Goal: Navigation & Orientation: Find specific page/section

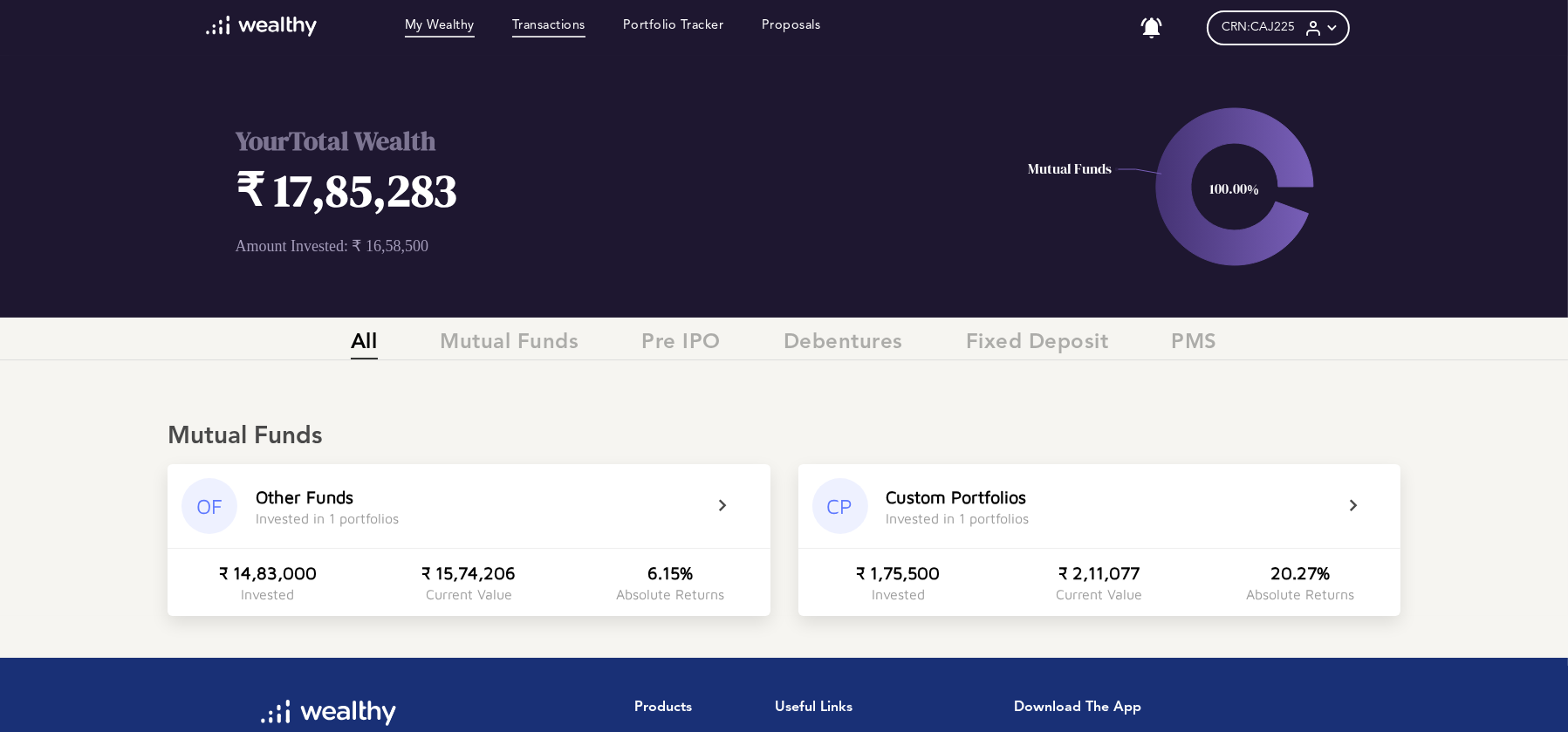
click at [538, 30] on link "Transactions" at bounding box center [549, 27] width 73 height 19
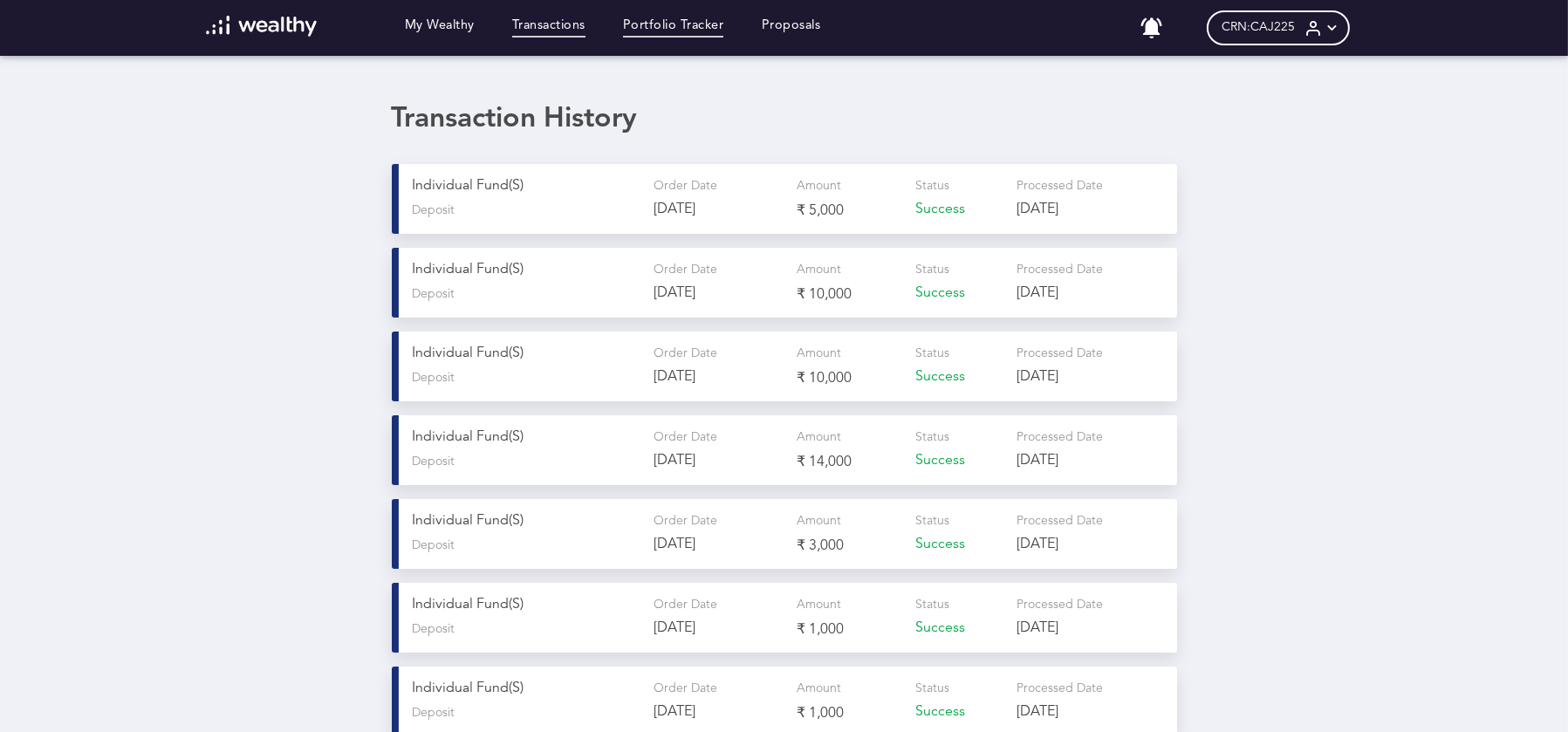
click at [634, 30] on link "Portfolio Tracker" at bounding box center [674, 27] width 102 height 19
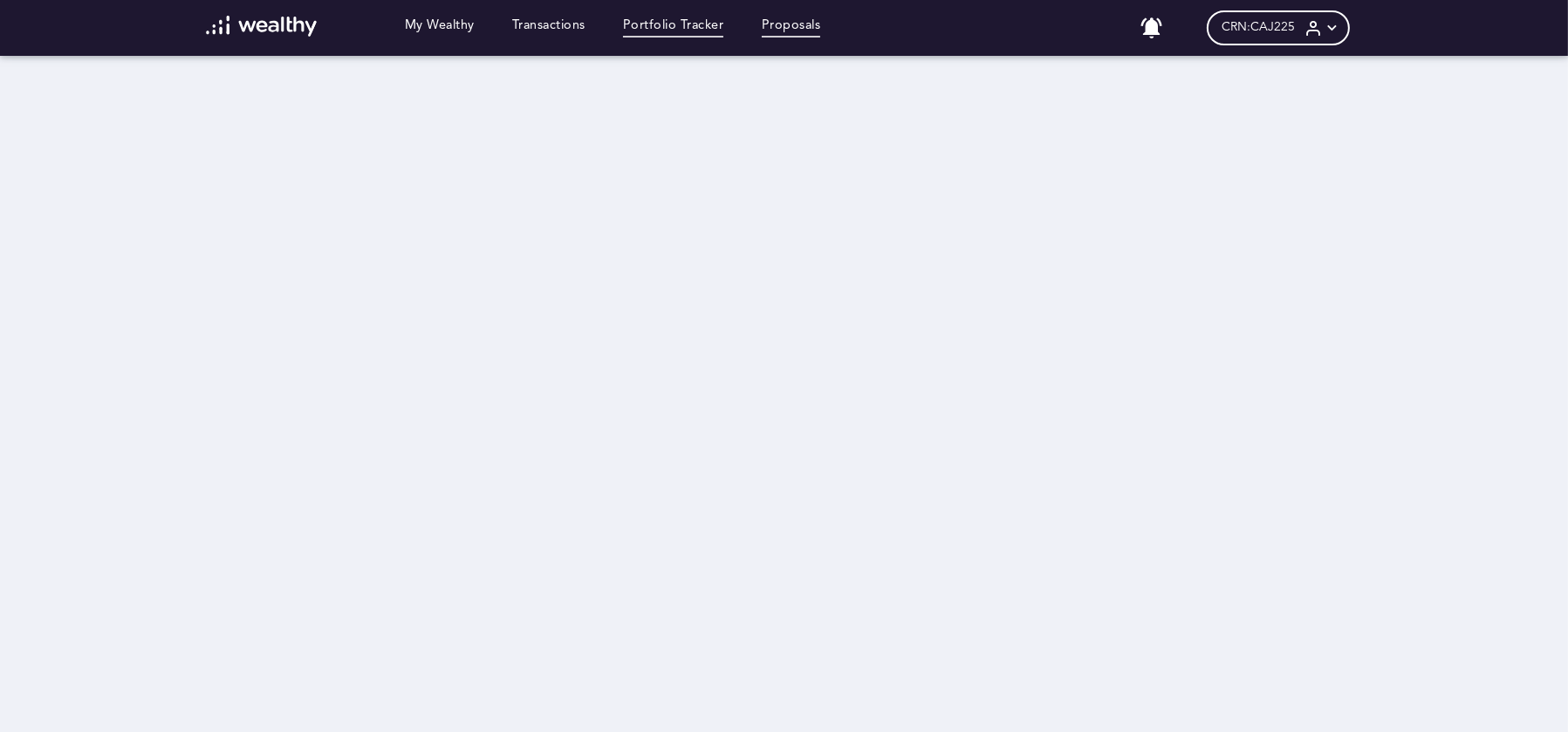
click at [792, 35] on link "Proposals" at bounding box center [791, 27] width 59 height 19
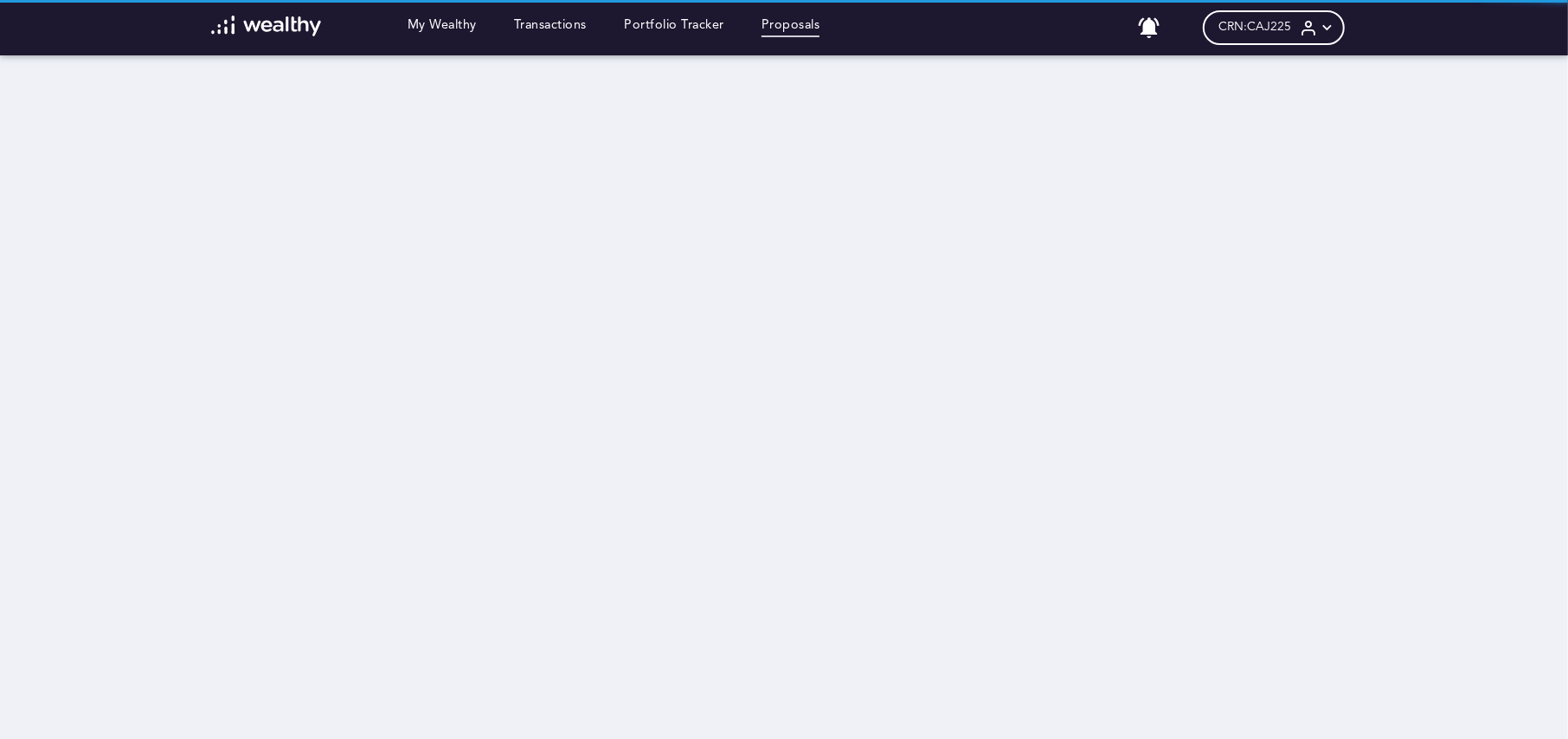
click at [693, 36] on div at bounding box center [784, 370] width 1568 height 739
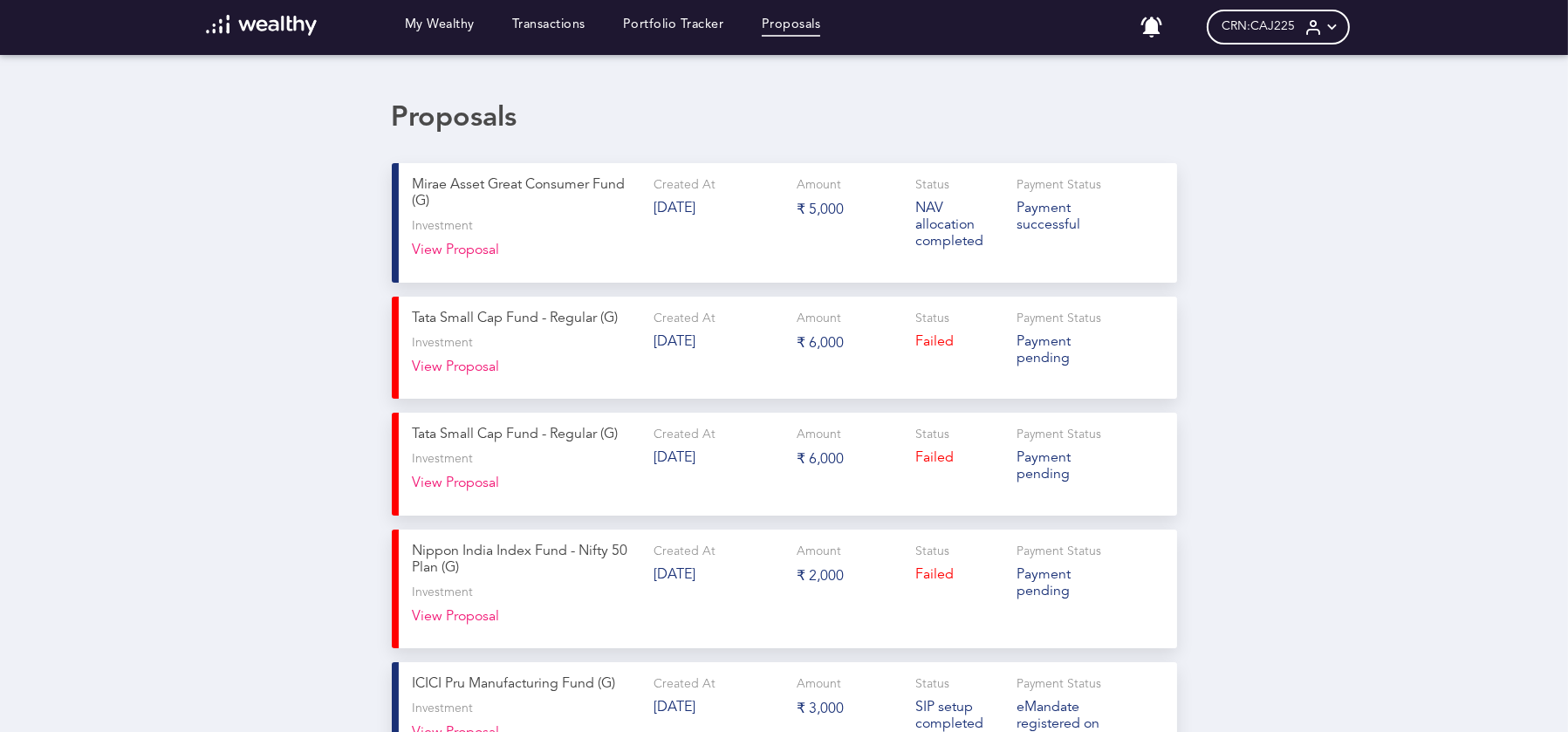
scroll to position [2, 0]
click at [670, 25] on link "Portfolio Tracker" at bounding box center [674, 26] width 102 height 19
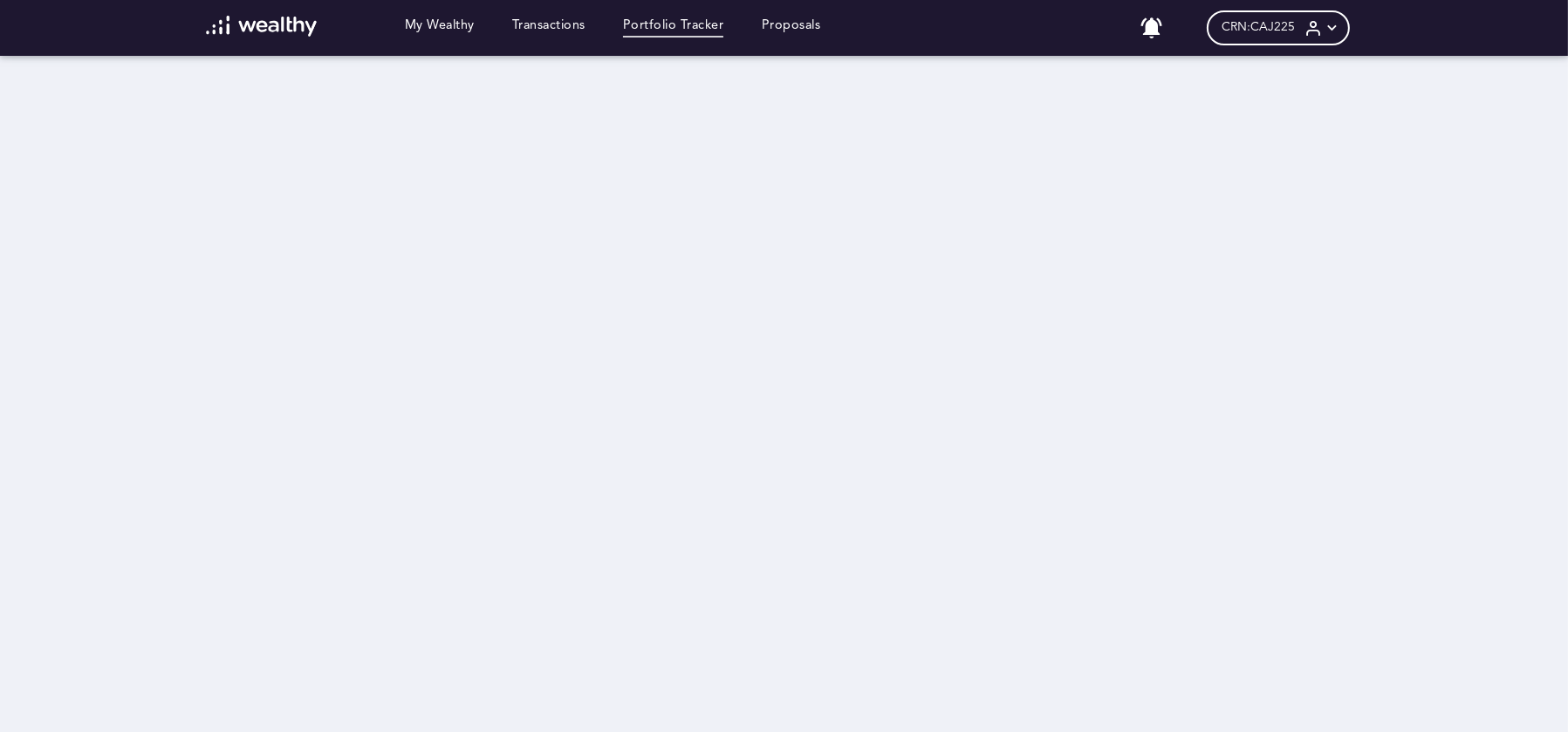
click at [1336, 41] on div "CRN: CAJ225" at bounding box center [1278, 27] width 143 height 35
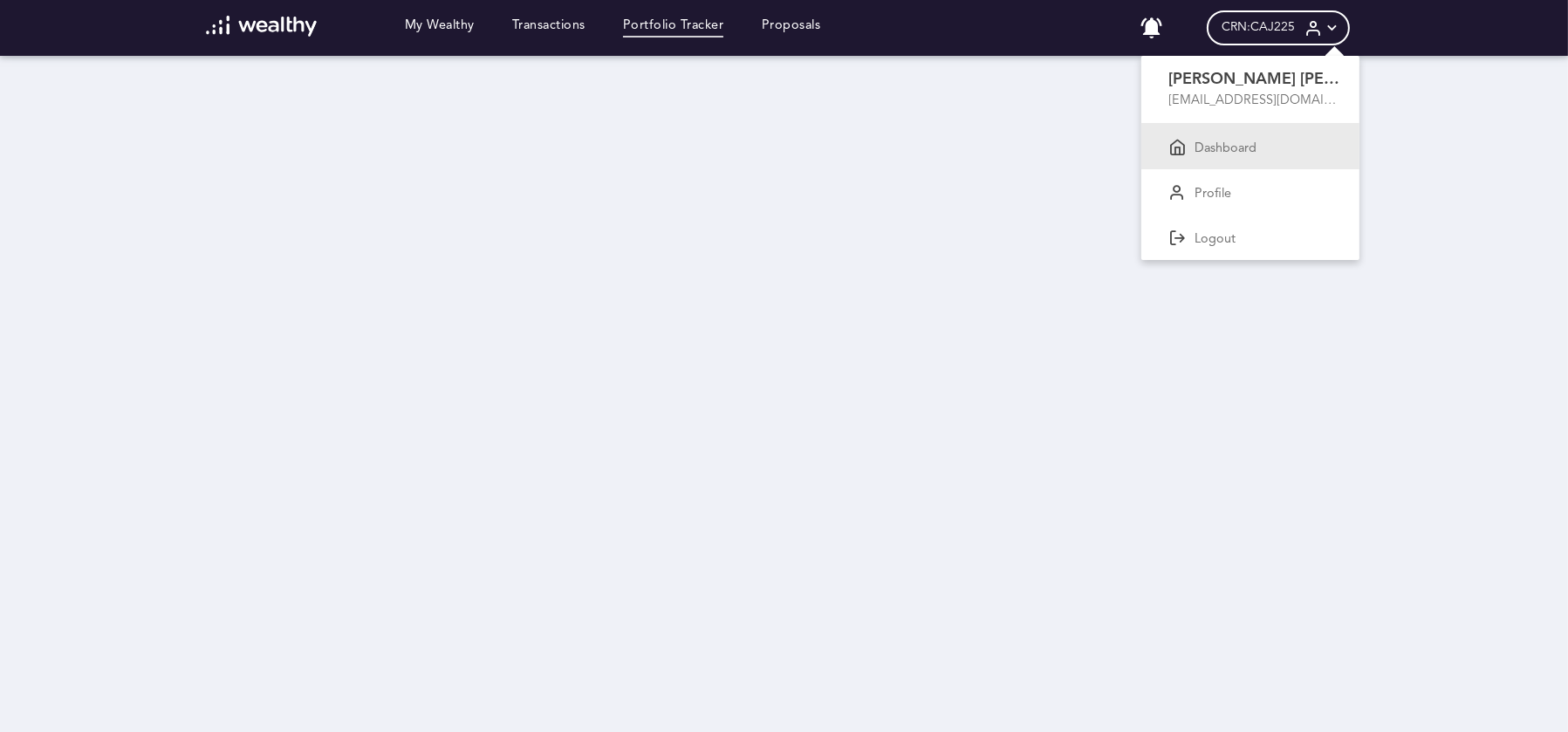
click at [1240, 146] on p "Dashboard" at bounding box center [1226, 149] width 62 height 16
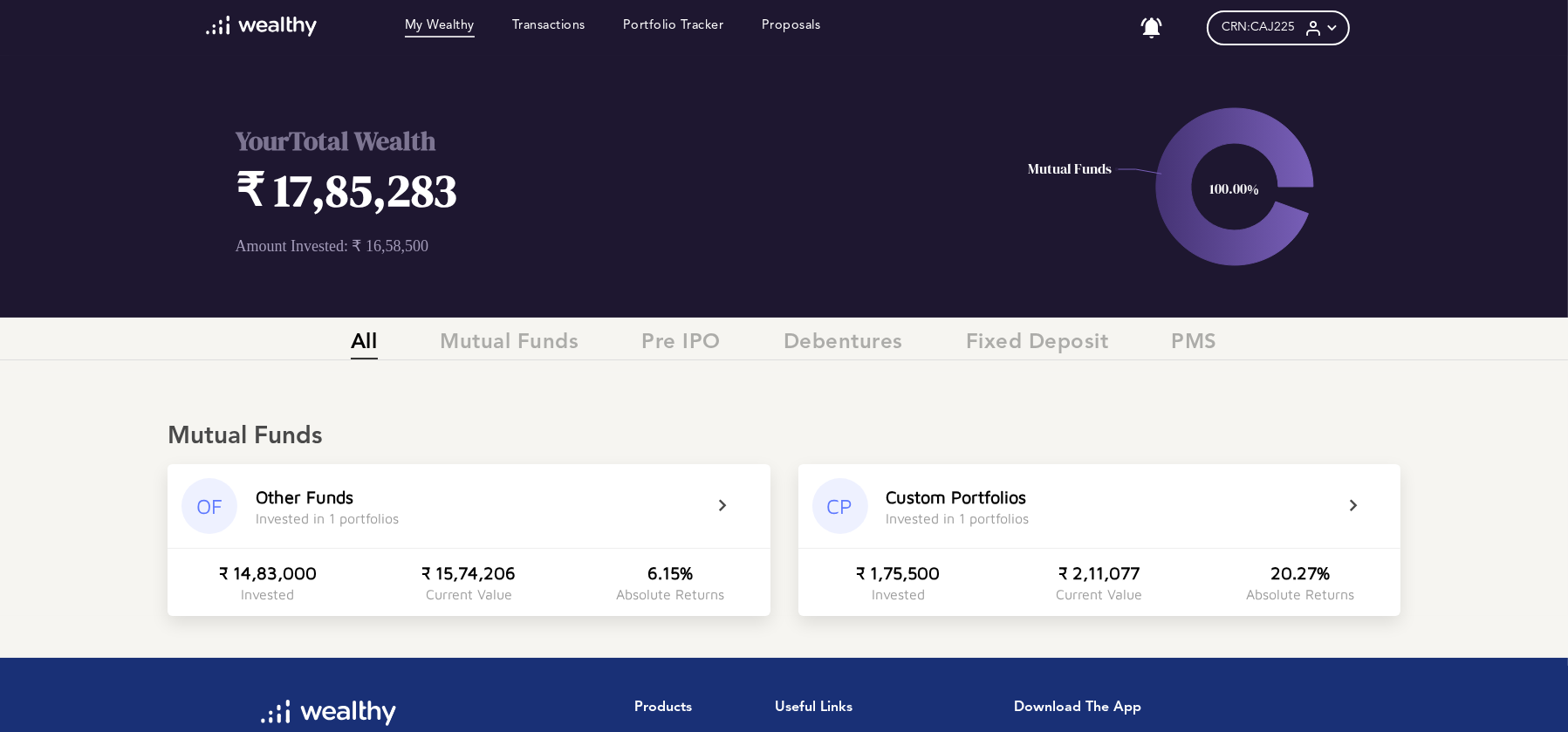
click at [463, 30] on link "My Wealthy" at bounding box center [440, 27] width 70 height 19
click at [585, 24] on link "Transactions" at bounding box center [549, 27] width 73 height 19
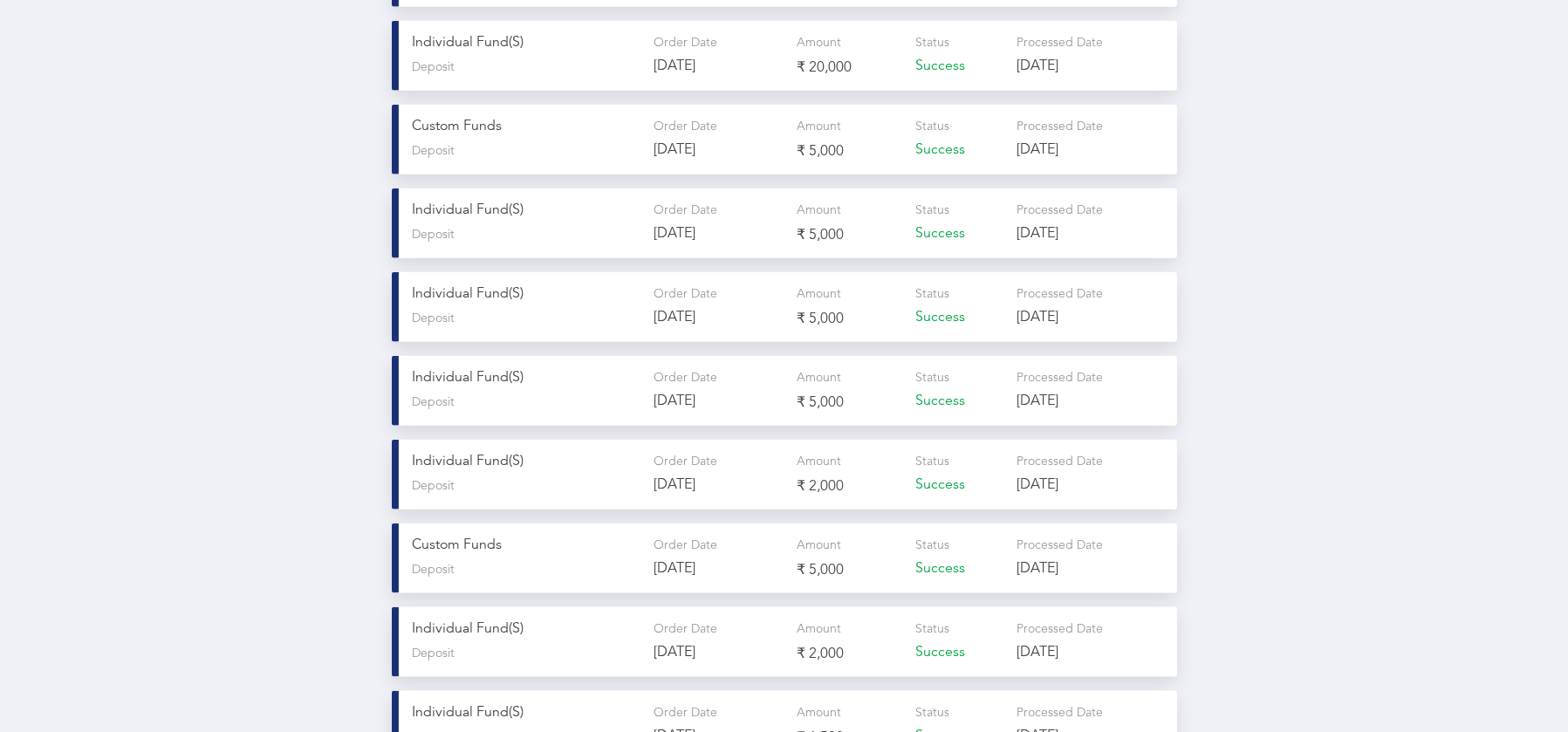
scroll to position [2966, 0]
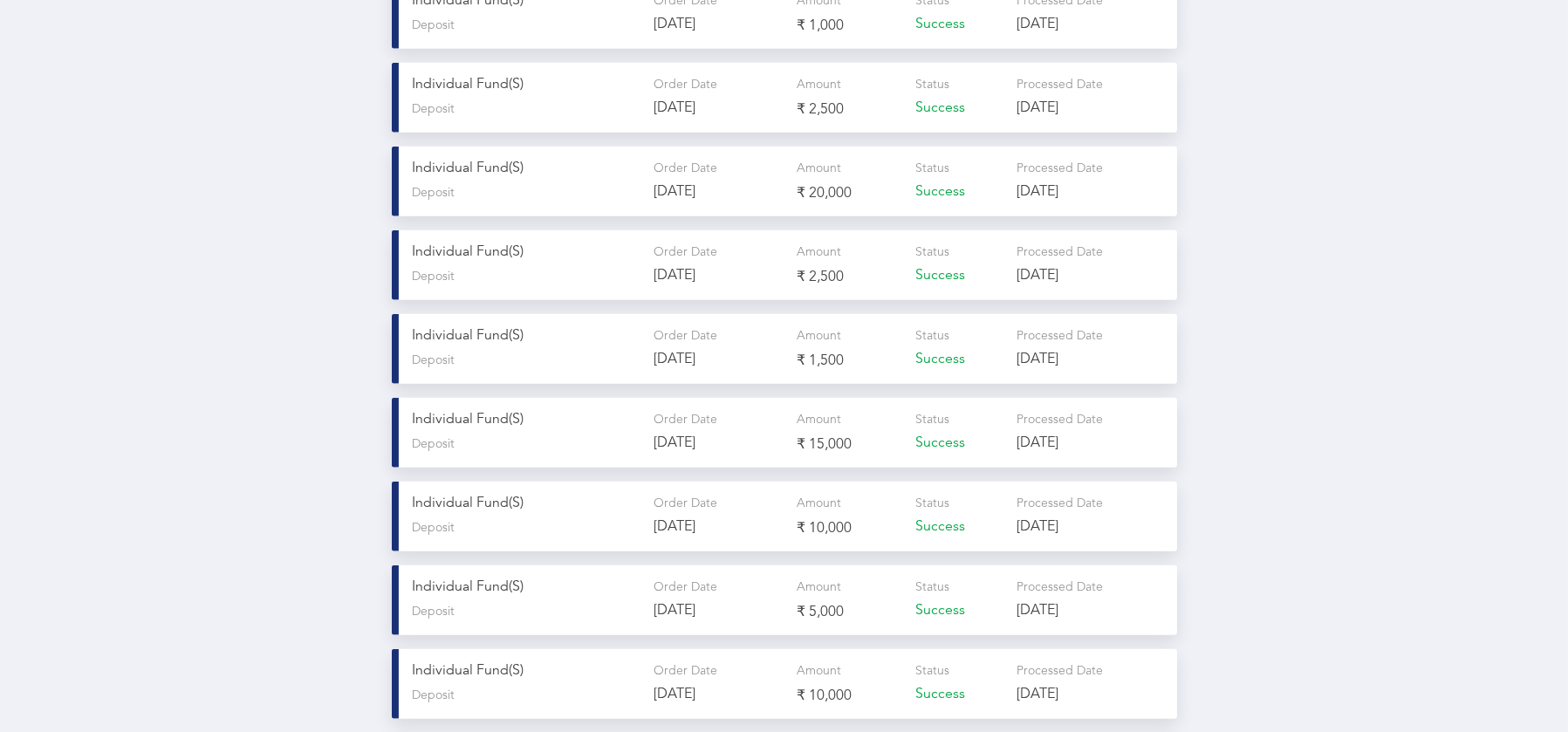
scroll to position [0, 0]
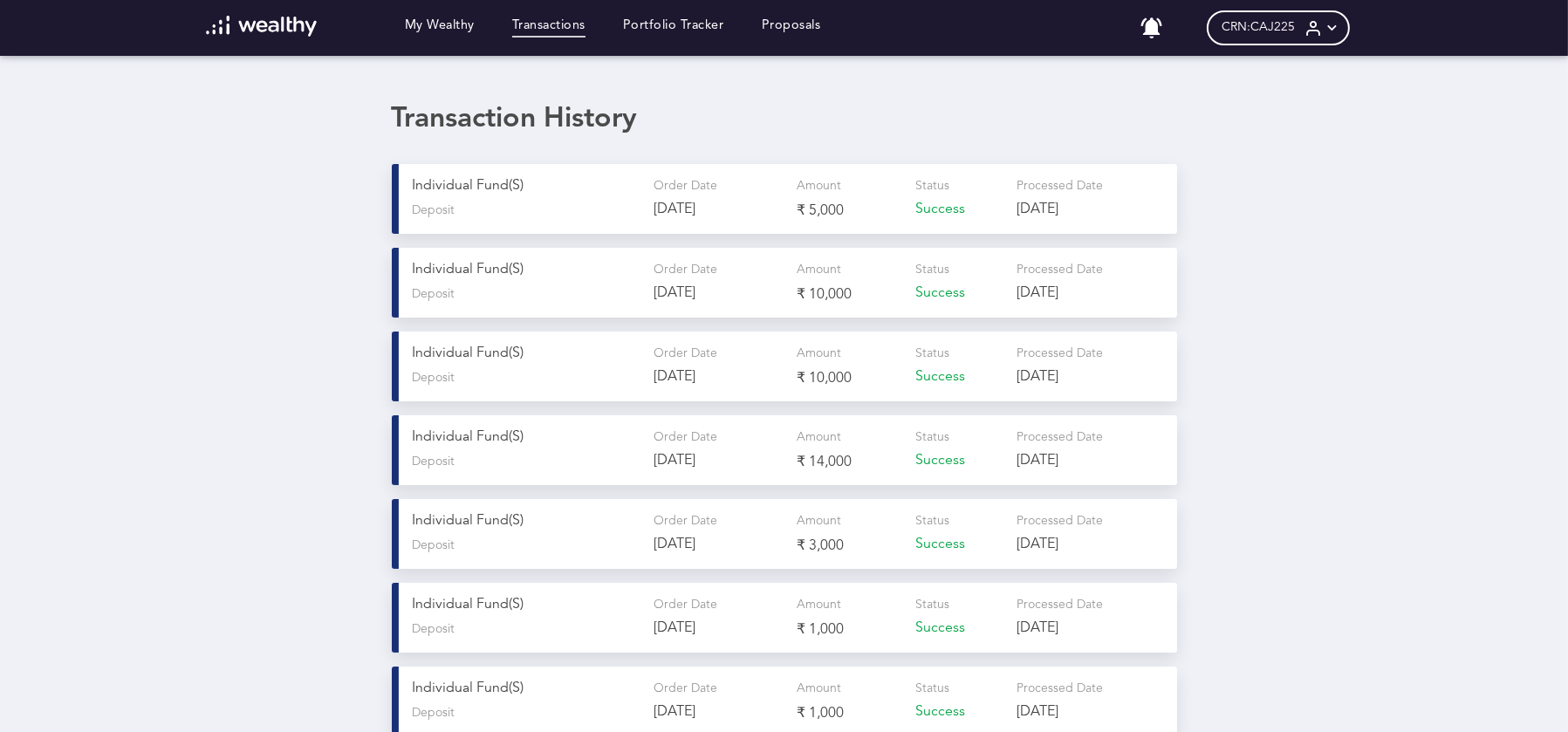
click at [1276, 13] on div "CRN: CAJ225" at bounding box center [1278, 27] width 143 height 35
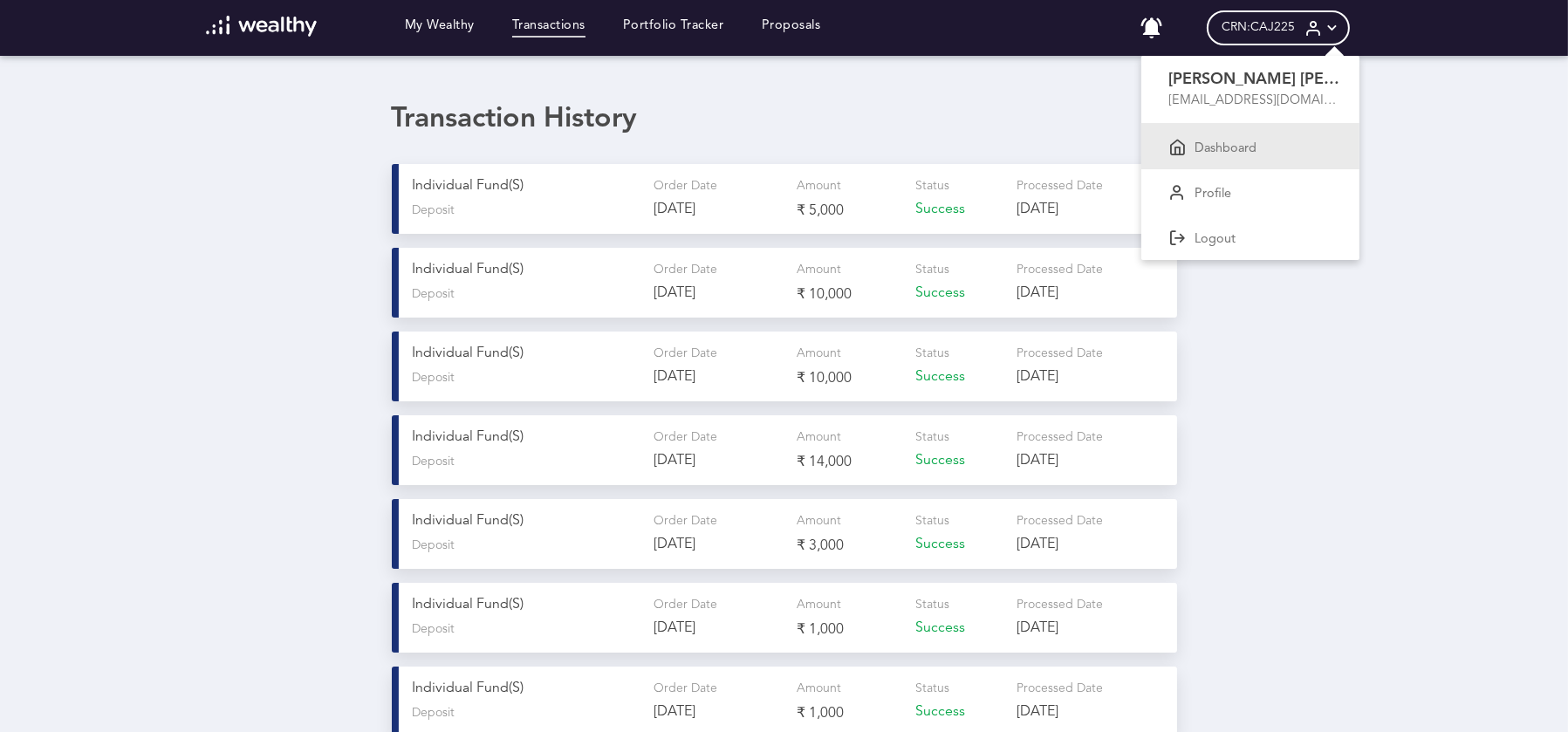
click at [1231, 156] on div "Dashboard" at bounding box center [1250, 147] width 218 height 45
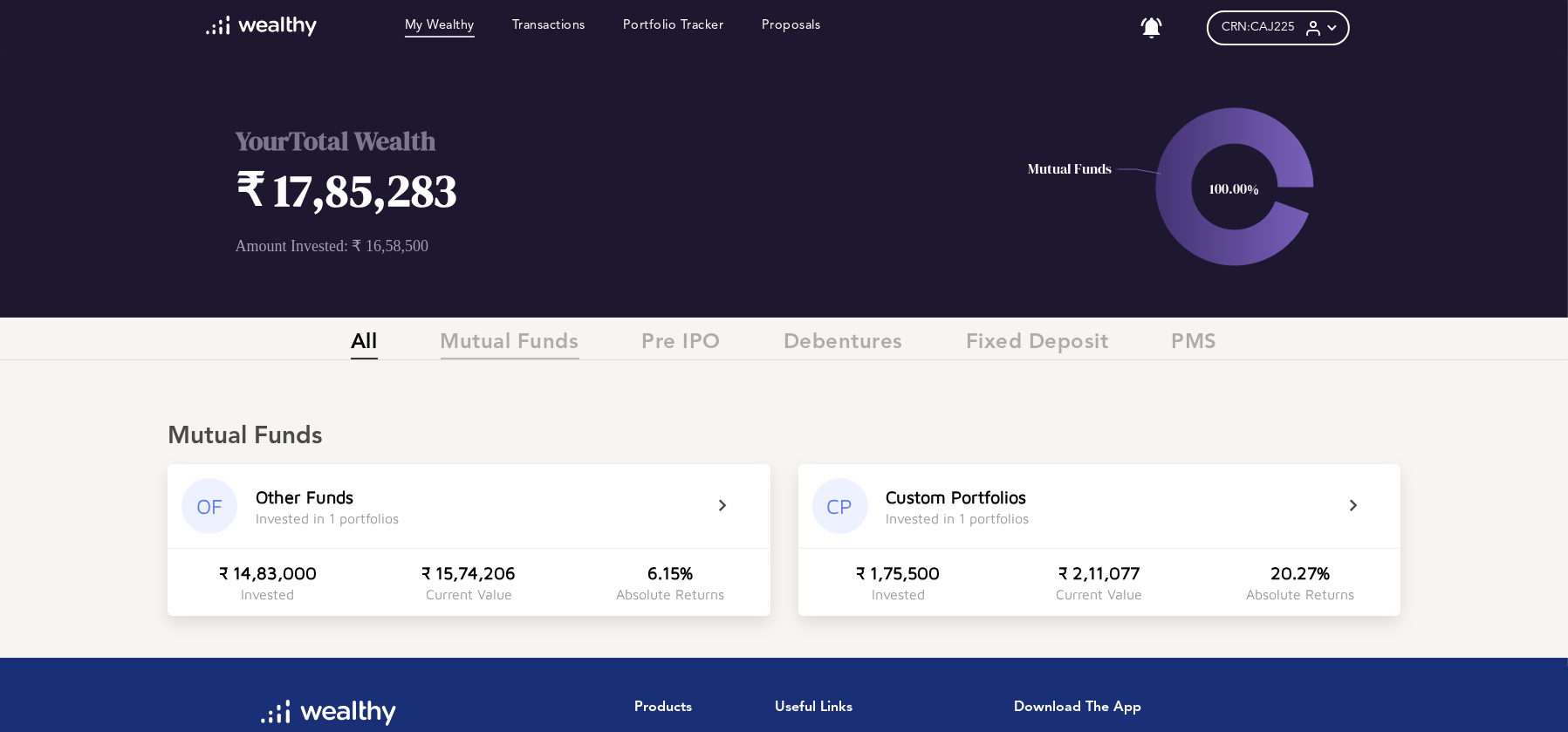
click at [573, 340] on span "Mutual Funds" at bounding box center [509, 344] width 138 height 29
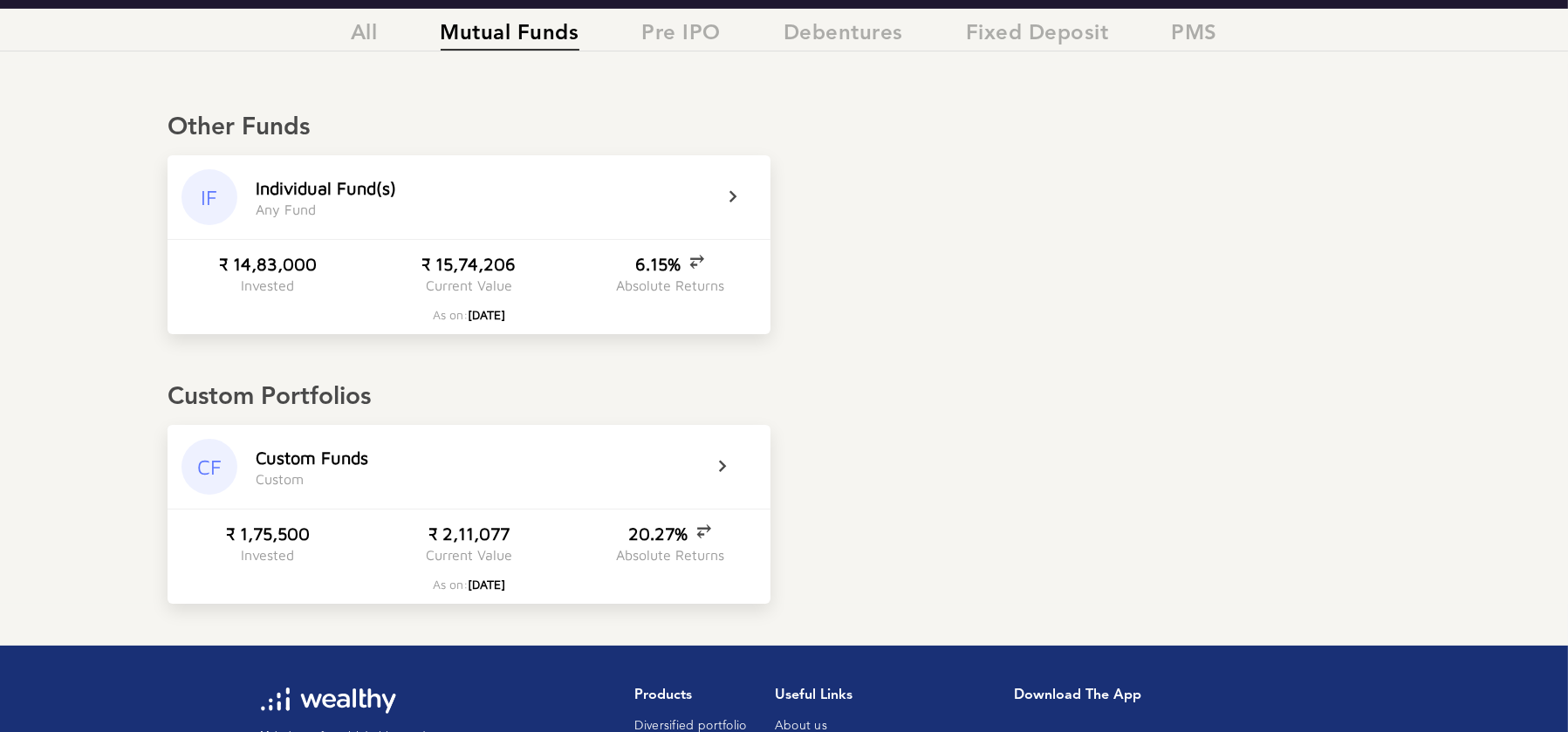
scroll to position [308, 0]
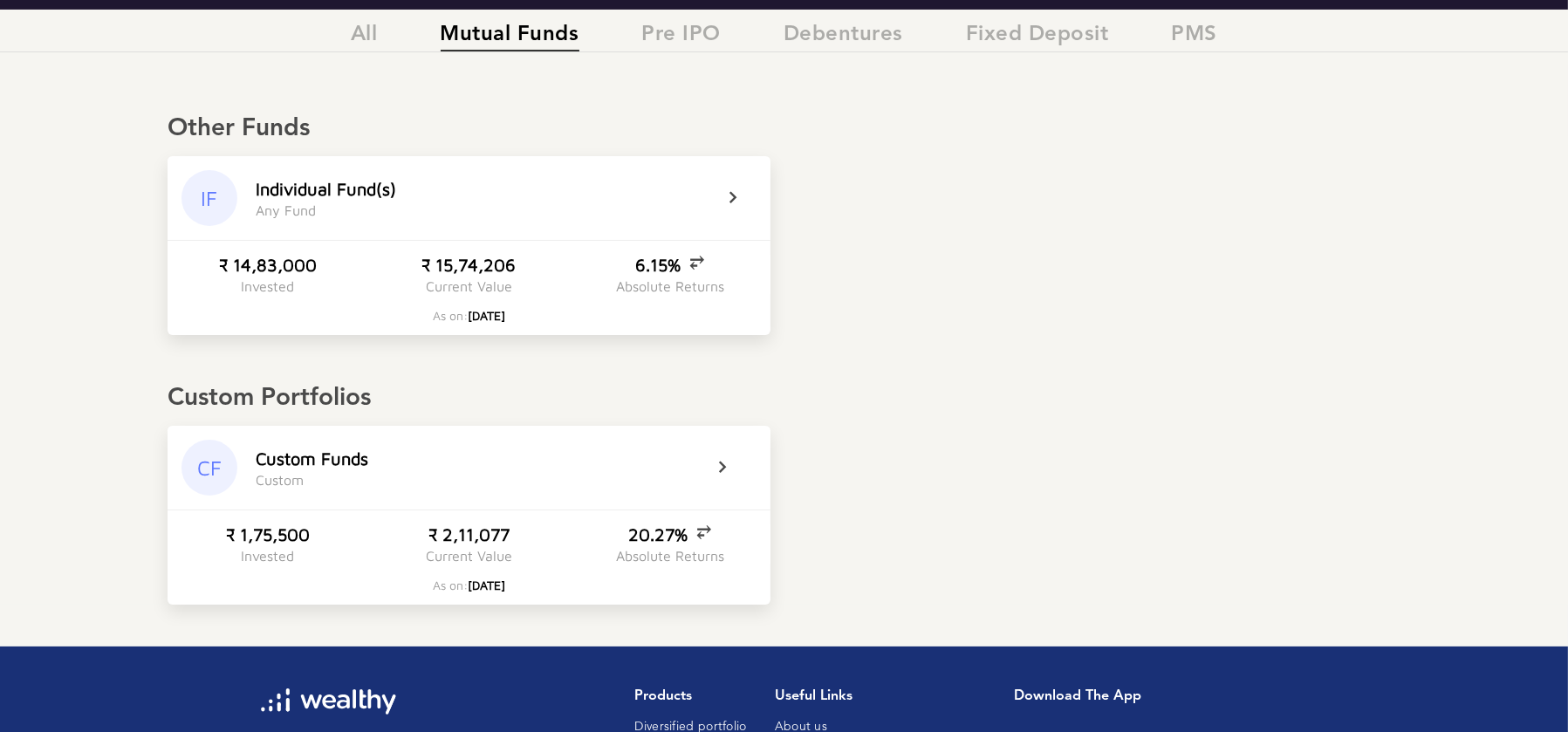
click at [725, 197] on icon at bounding box center [744, 198] width 43 height 21
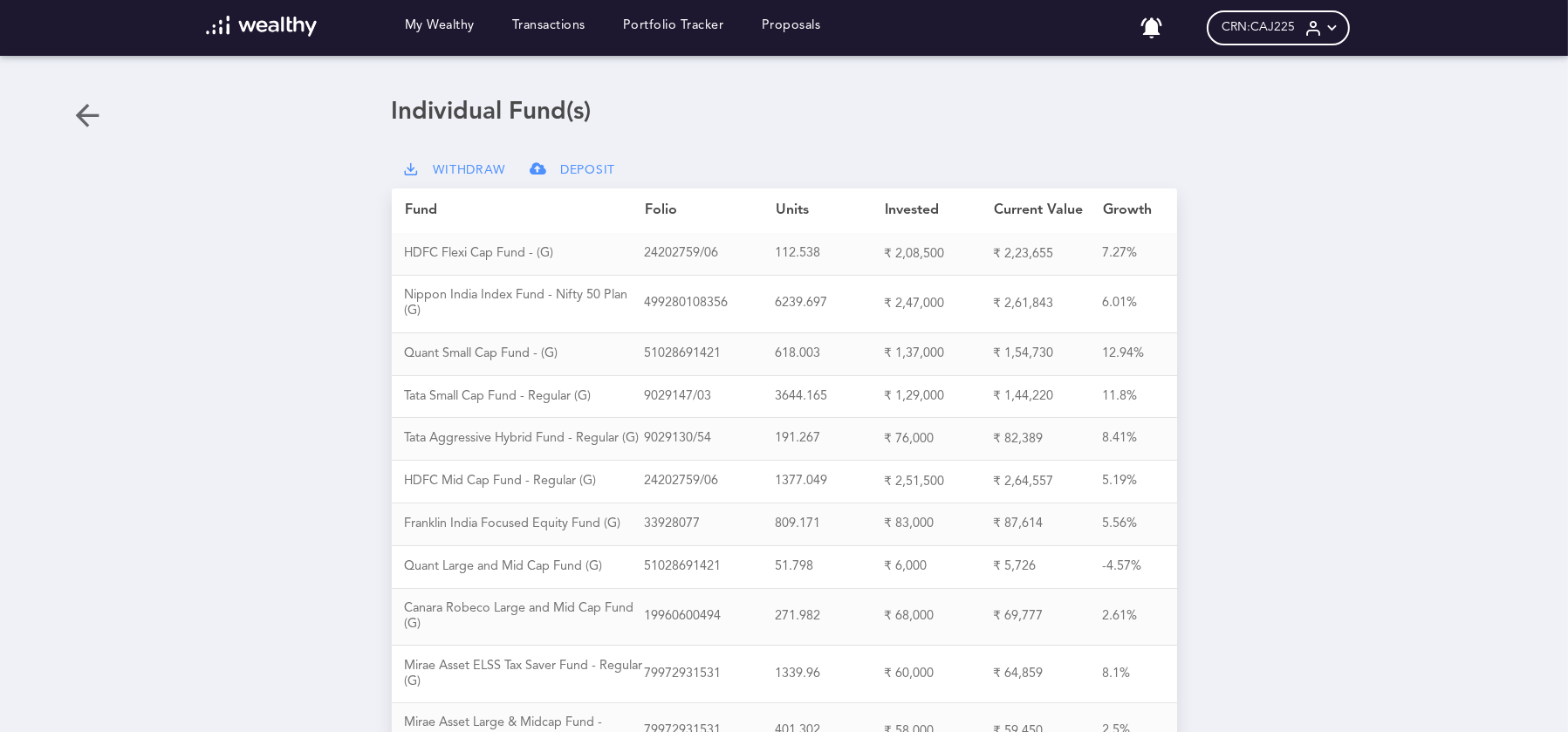
click at [481, 166] on span "WITHDRAW" at bounding box center [470, 170] width 72 height 15
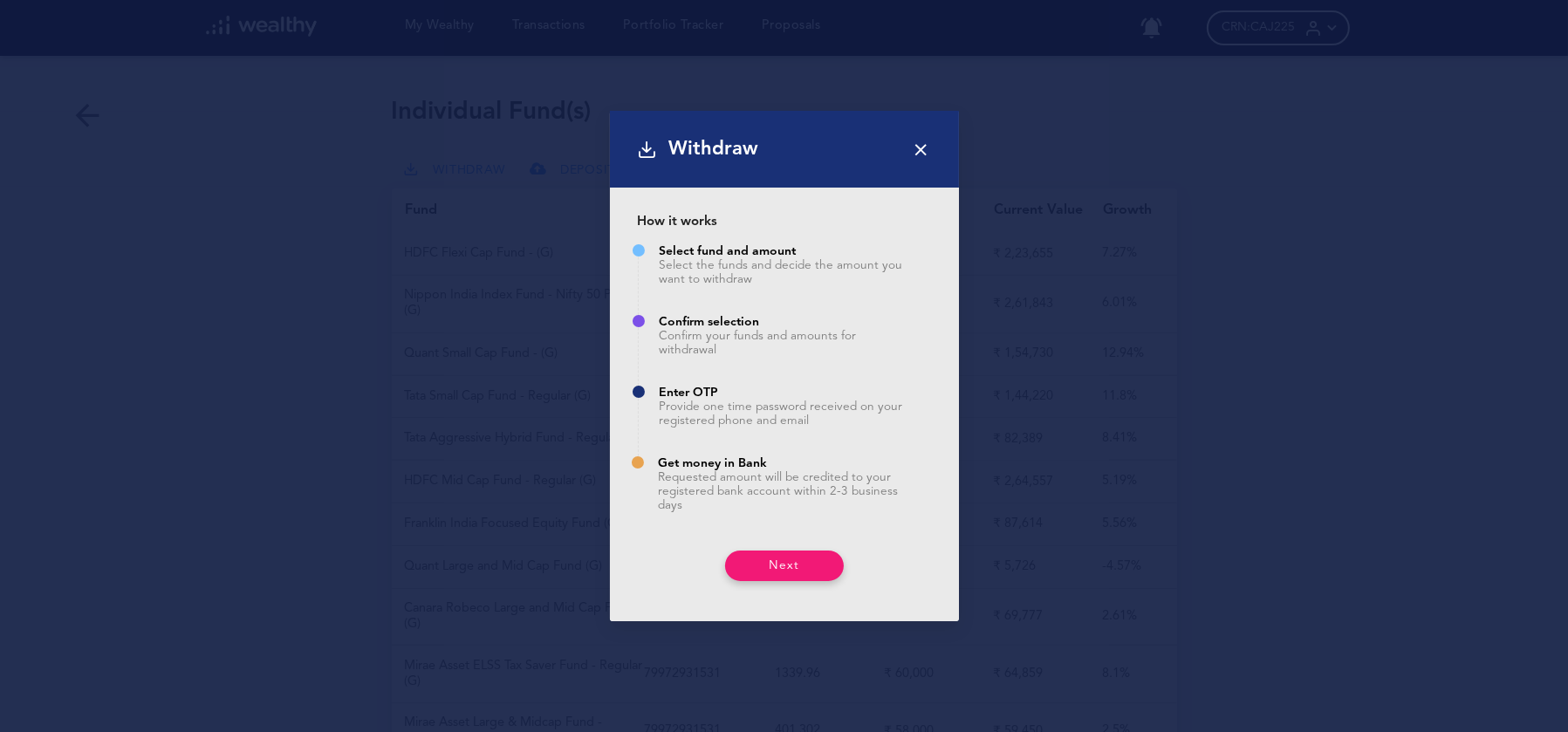
click at [913, 140] on icon at bounding box center [921, 149] width 19 height 19
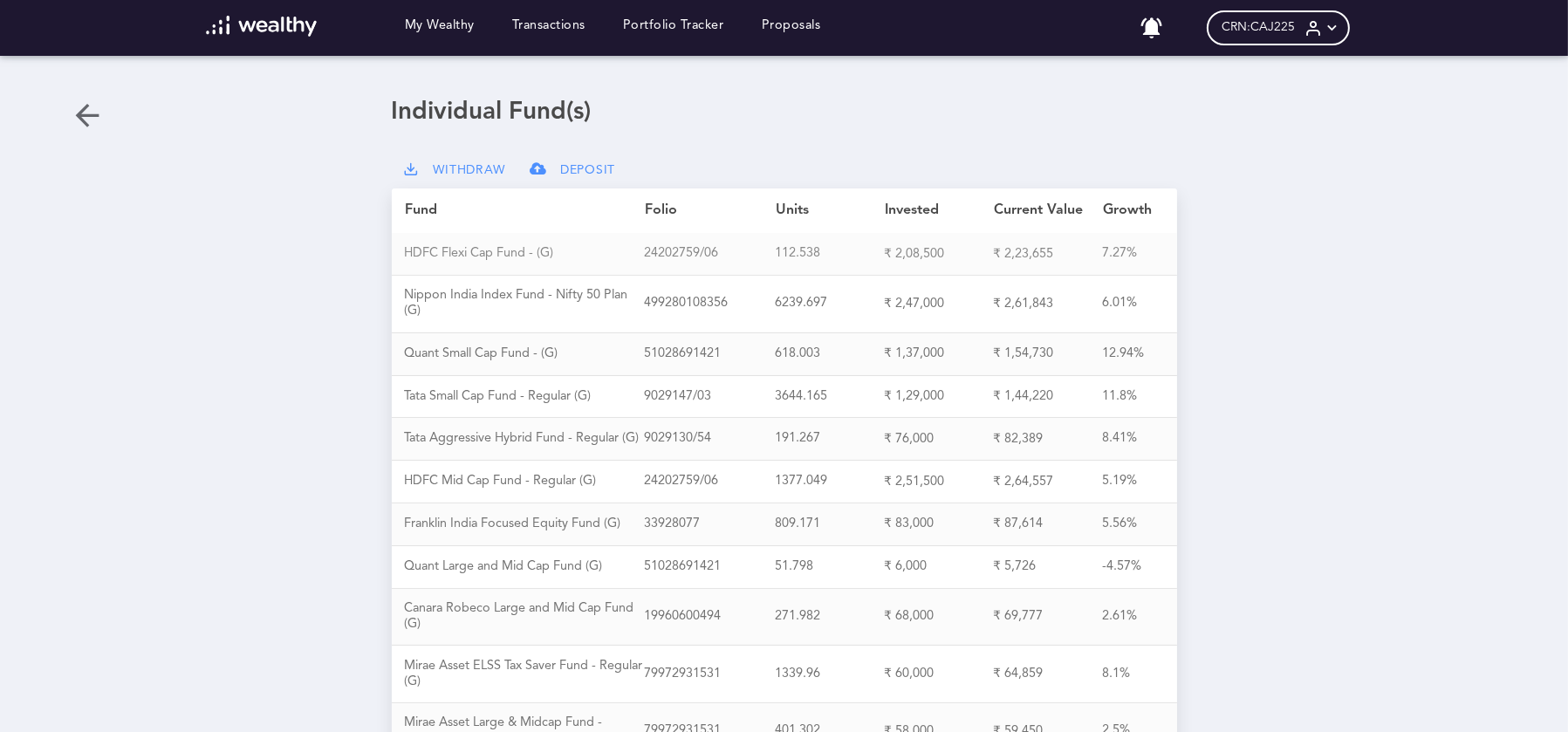
click at [486, 246] on div "H D F C F l e x i C a p F u n d - ( G )" at bounding box center [523, 253] width 240 height 16
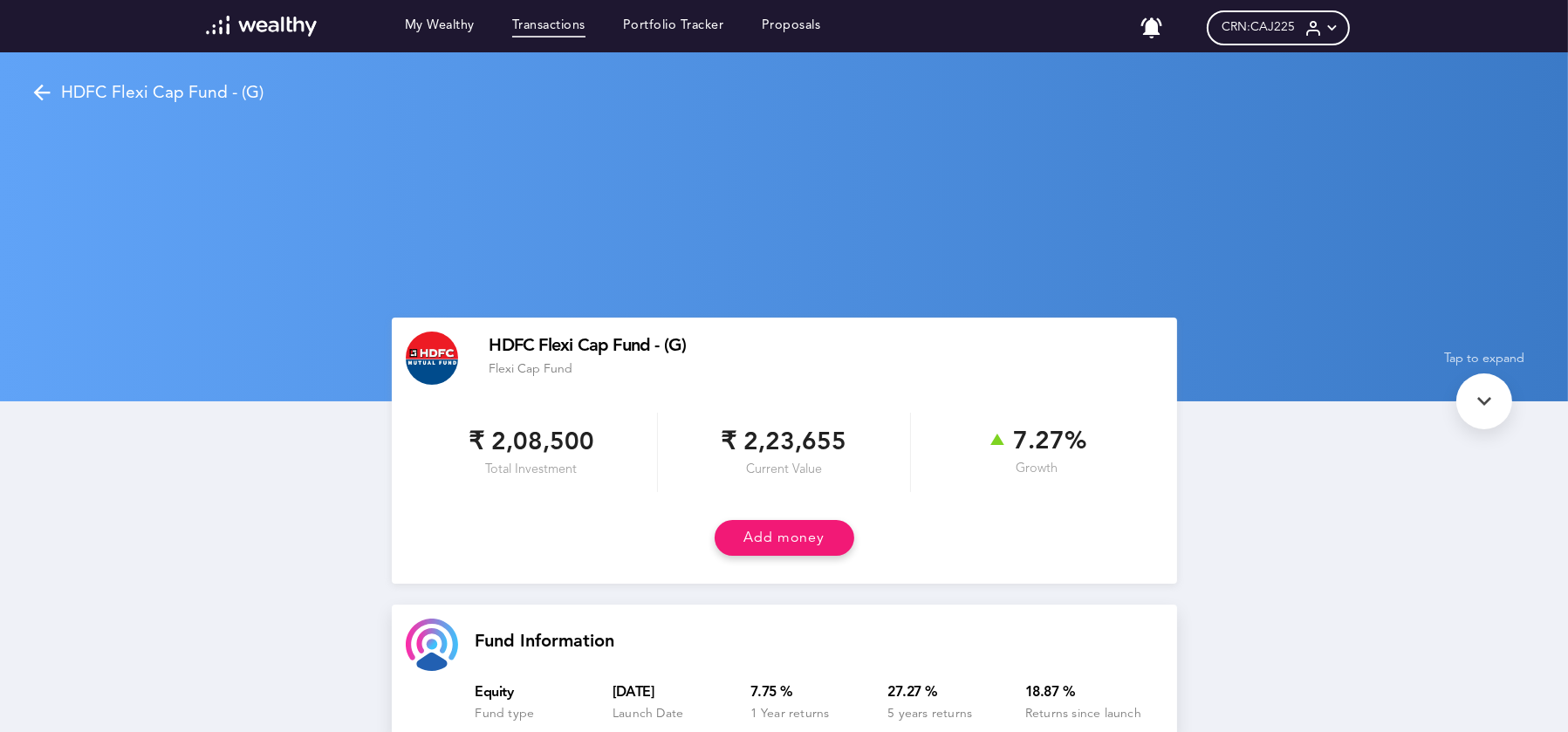
click at [545, 30] on link "Transactions" at bounding box center [549, 27] width 73 height 19
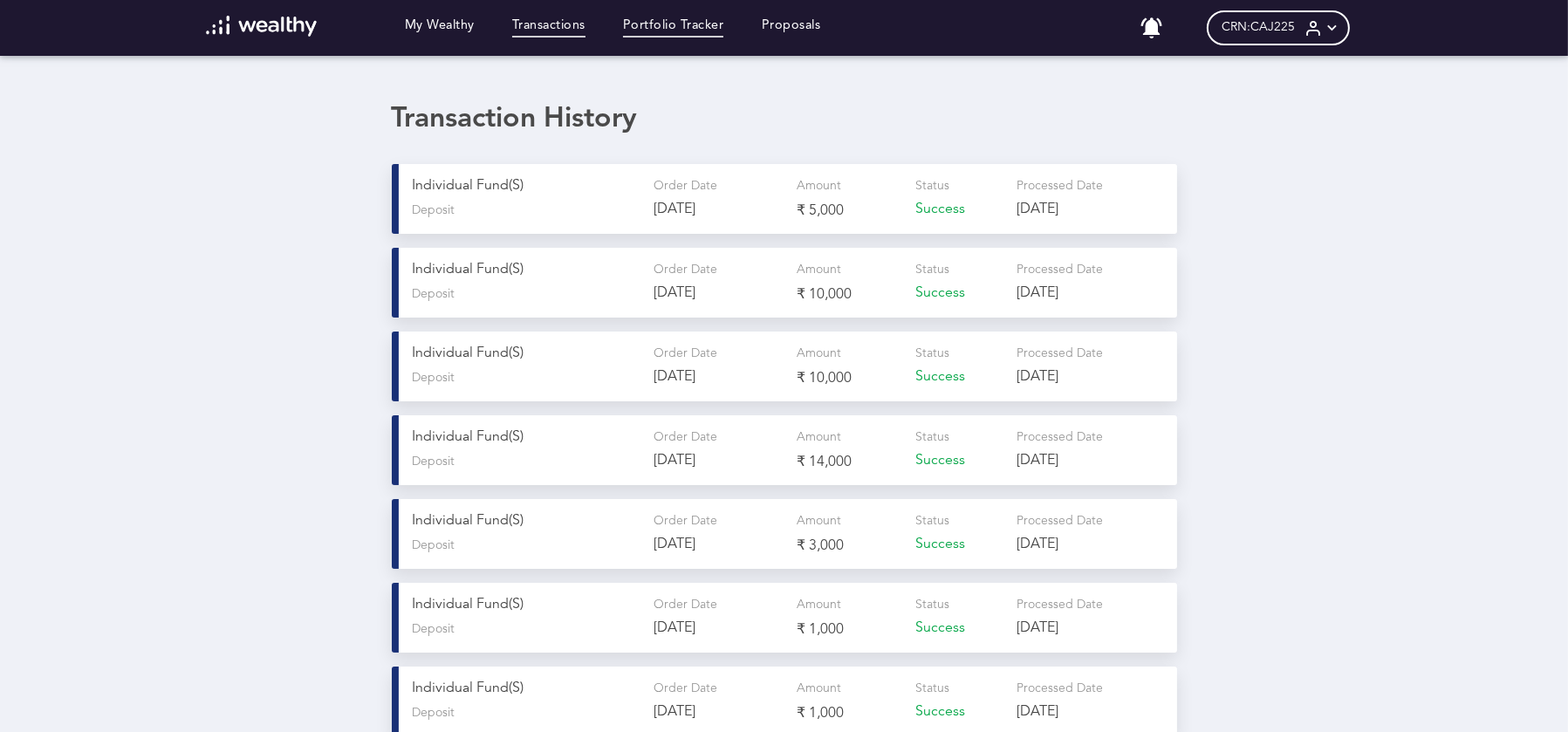
click at [664, 26] on link "Portfolio Tracker" at bounding box center [674, 27] width 102 height 19
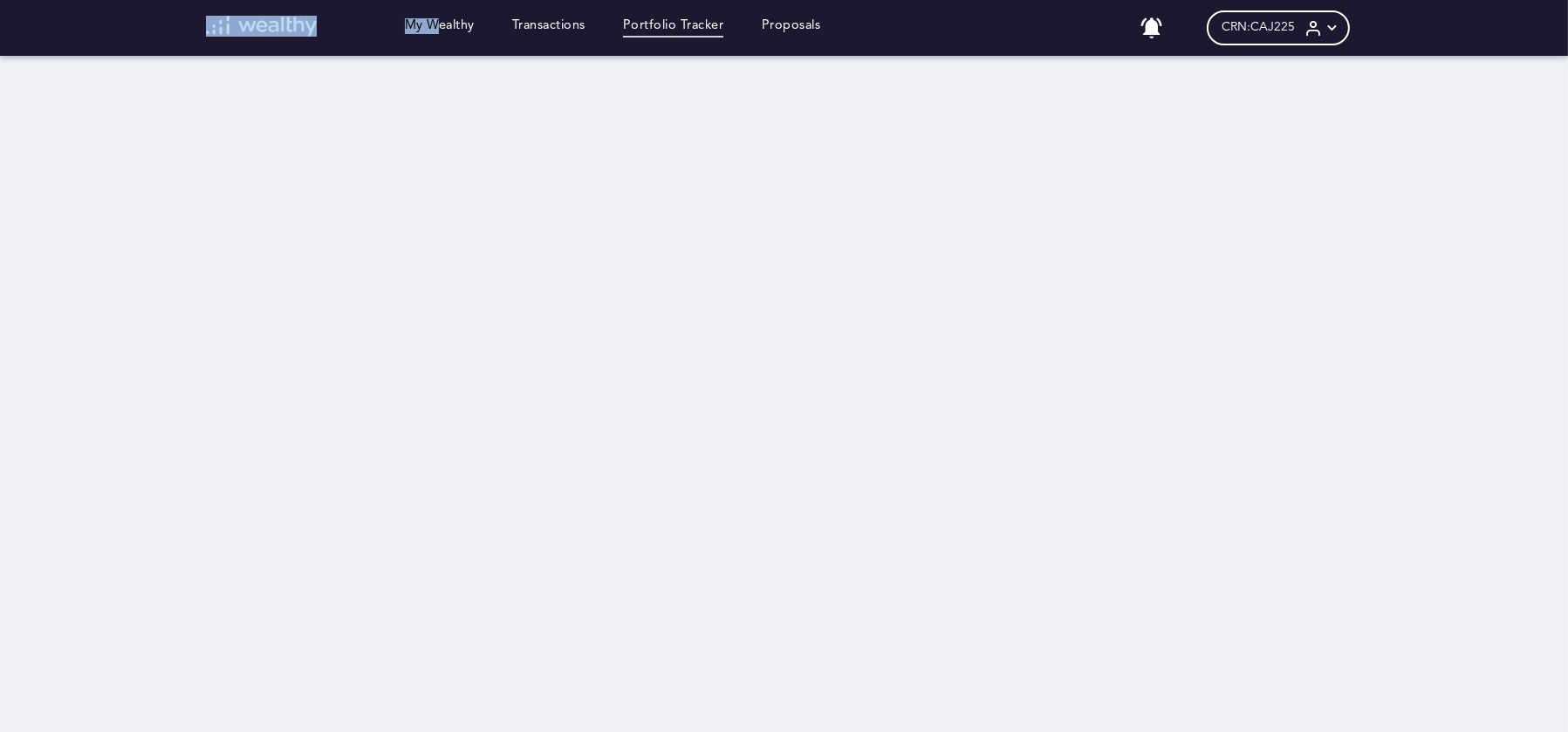
drag, startPoint x: 448, startPoint y: 41, endPoint x: 261, endPoint y: 44, distance: 187.0
click at [261, 44] on div "My Wealthy Transactions Portfolio Tracker Proposals Your Portfolio sync has sta…" at bounding box center [784, 27] width 1193 height 56
click at [246, 31] on img at bounding box center [262, 26] width 111 height 21
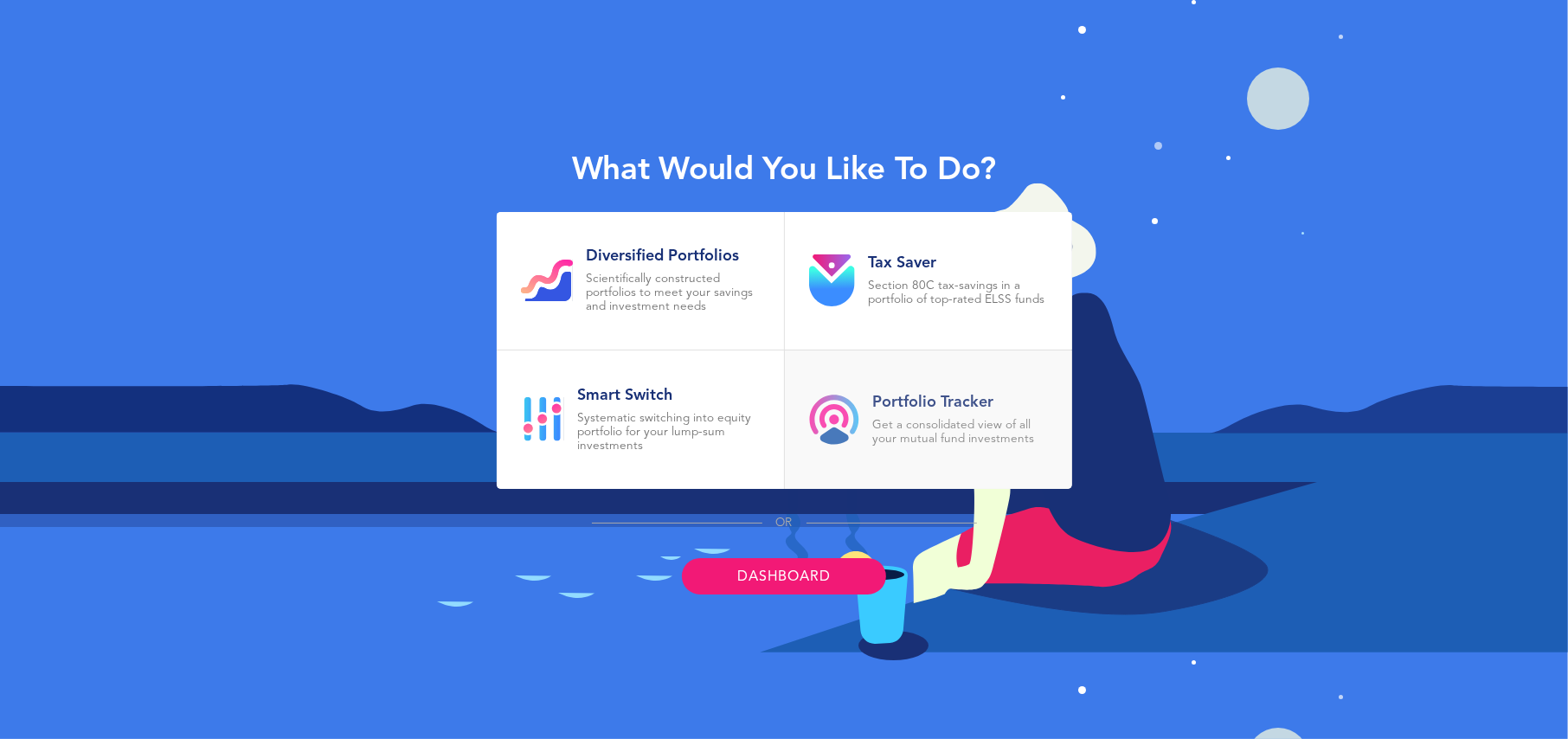
click at [975, 413] on div "Portfolio Tracker Get a consolidated view of all your mutual fund investments" at bounding box center [959, 419] width 175 height 53
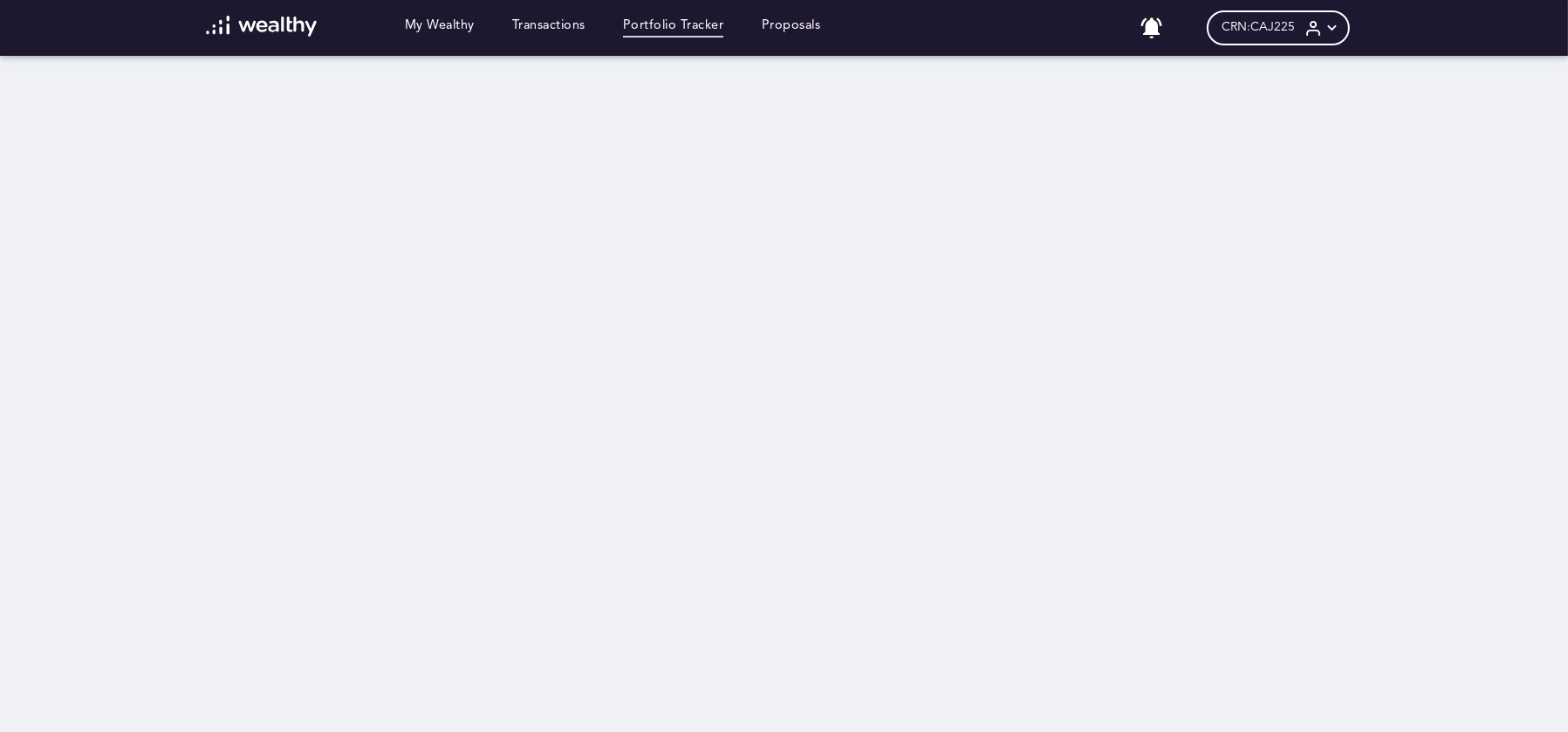
click at [1153, 40] on div "My Wealthy Transactions Portfolio Tracker Proposals Your Portfolio sync has sta…" at bounding box center [784, 27] width 1193 height 56
click at [1153, 36] on icon at bounding box center [1152, 28] width 25 height 25
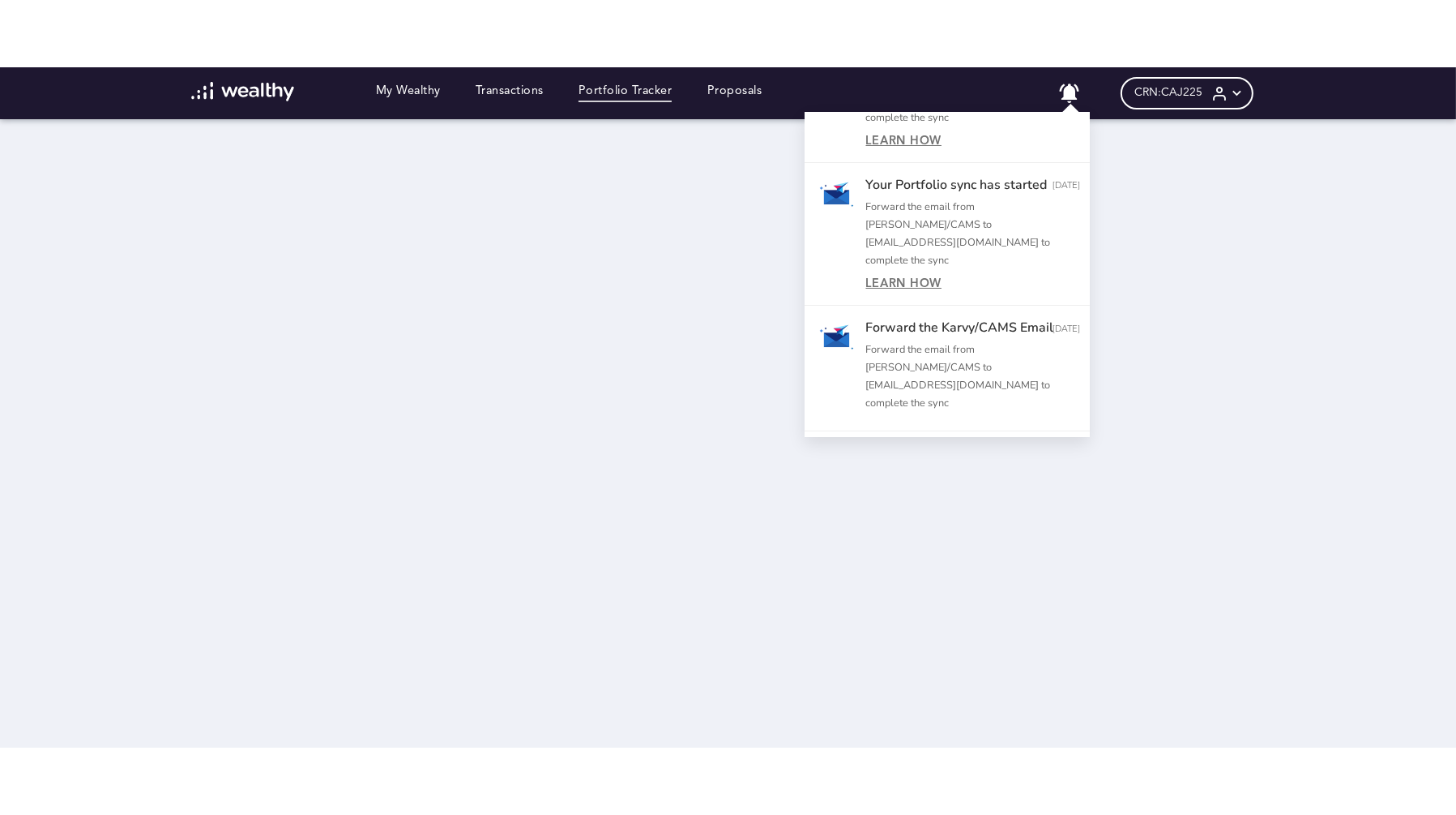
scroll to position [247, 0]
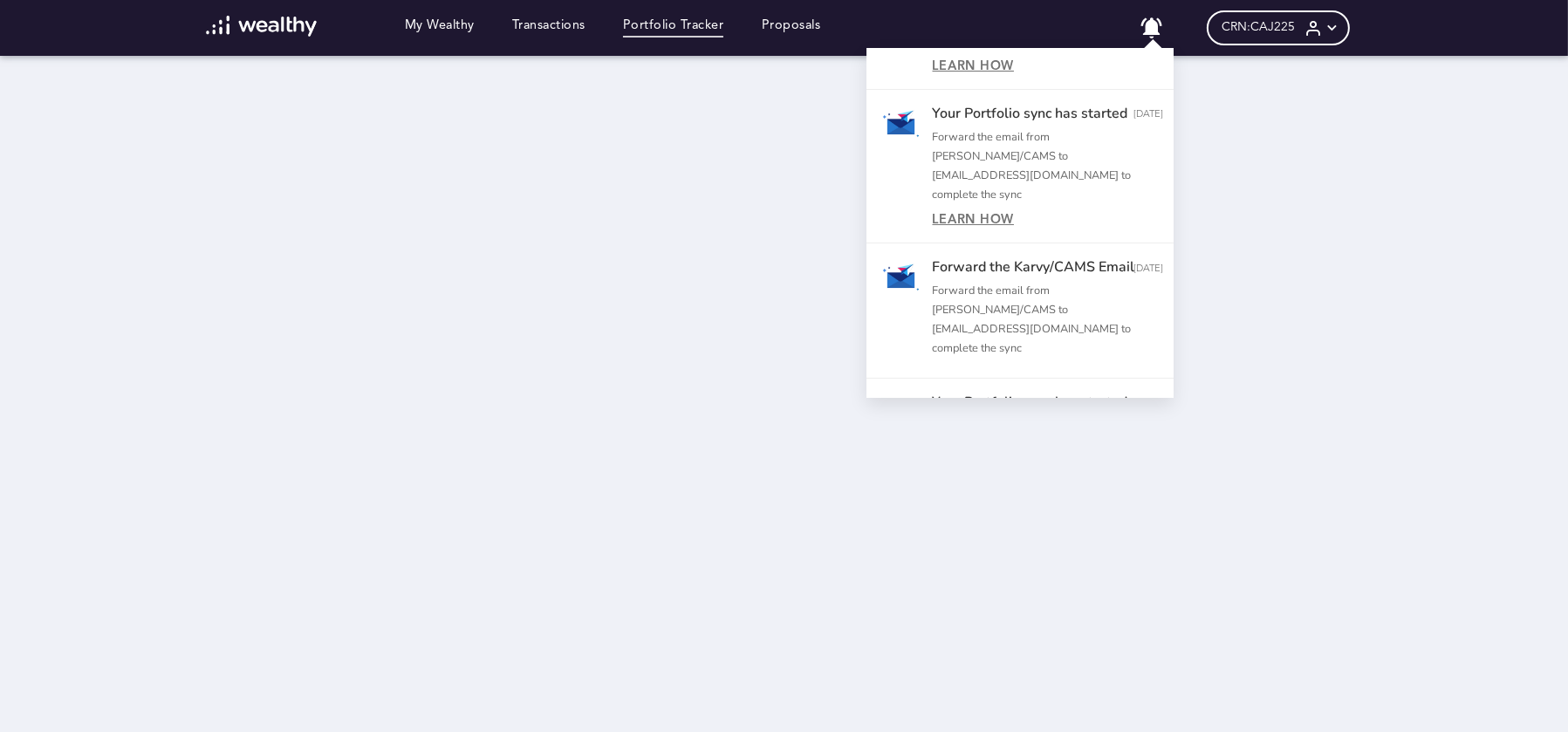
click at [677, 126] on div at bounding box center [784, 366] width 1568 height 732
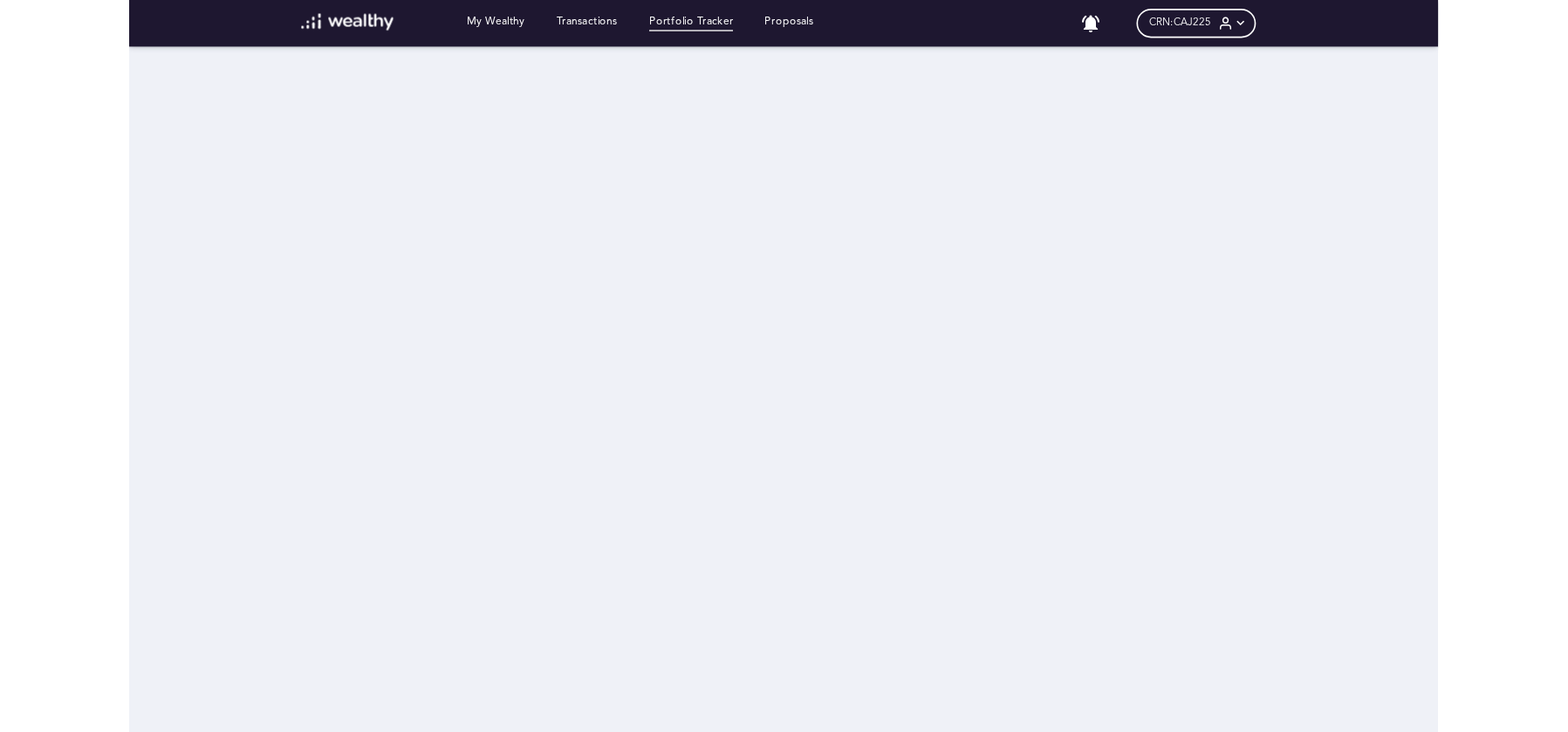
scroll to position [0, 0]
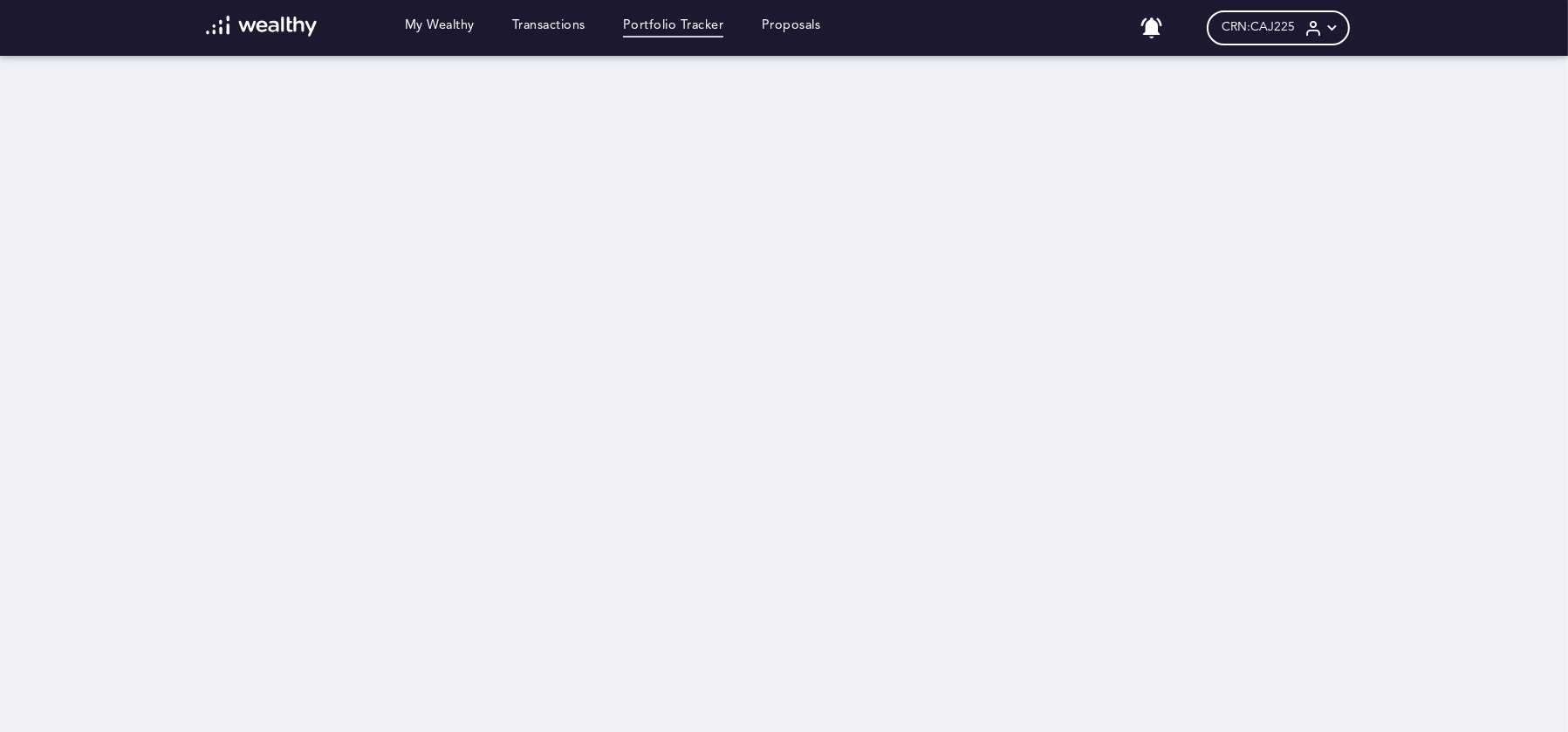
click at [1287, 41] on div "CRN: CAJ225" at bounding box center [1278, 27] width 143 height 35
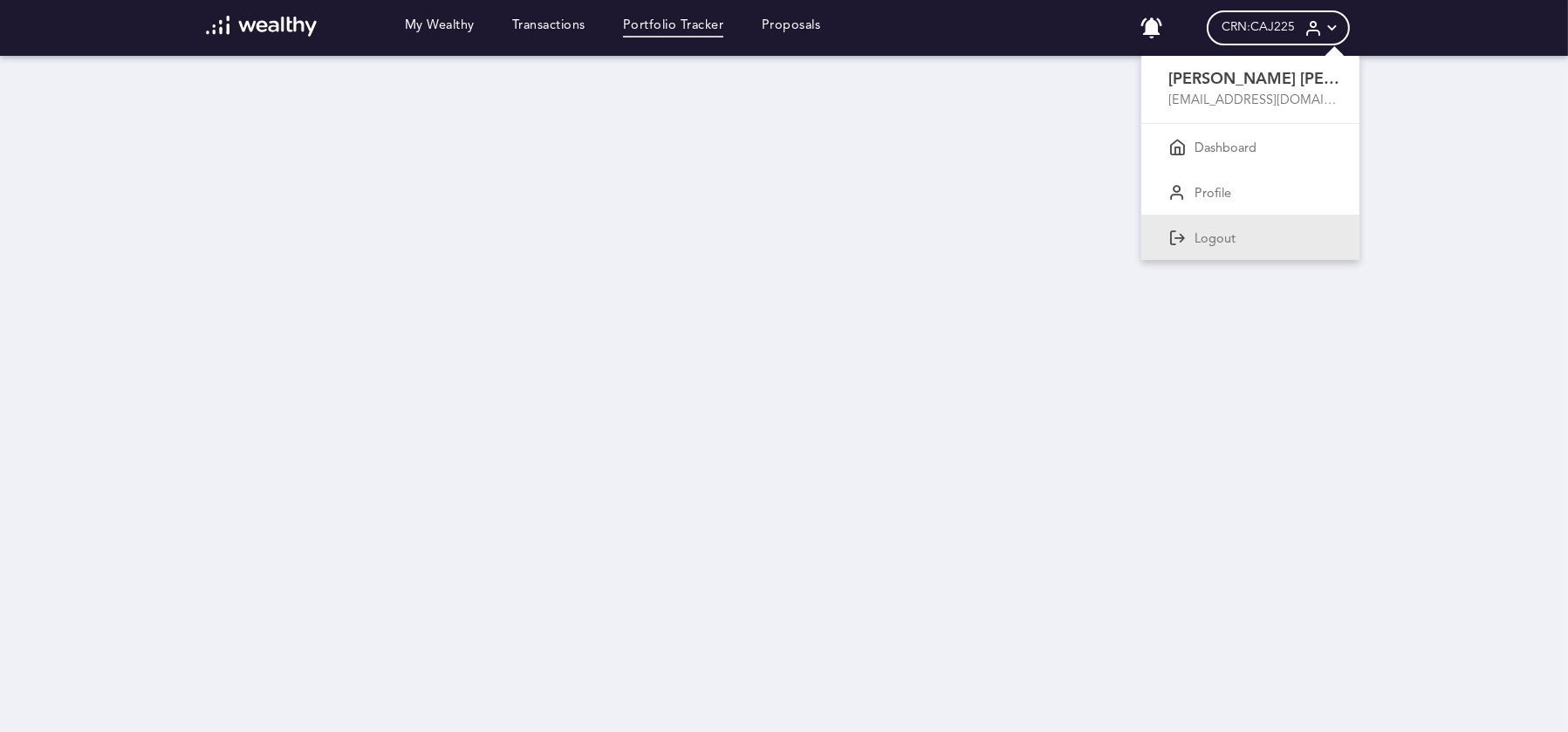
click at [1198, 232] on div "Logout" at bounding box center [1250, 237] width 218 height 45
